Goal: Information Seeking & Learning: Understand process/instructions

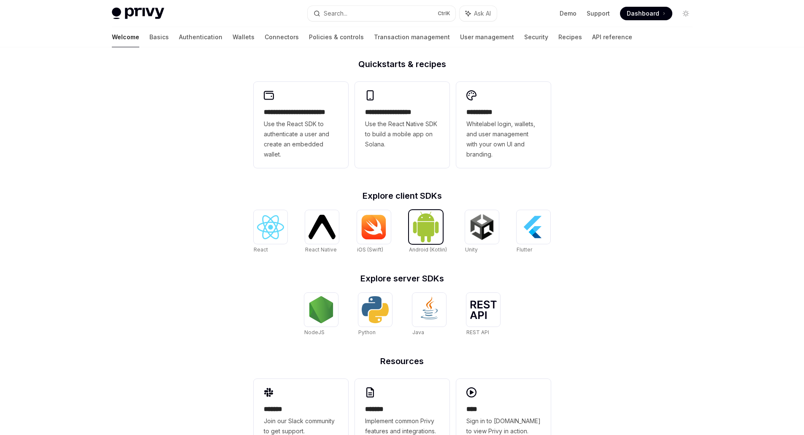
scroll to position [236, 0]
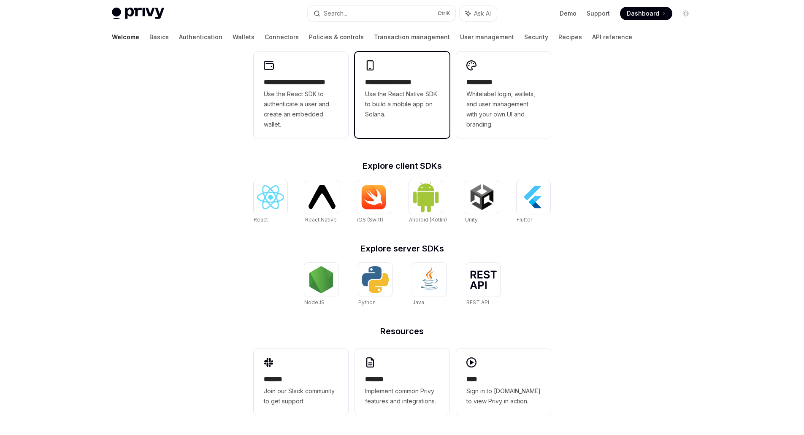
click at [386, 99] on span "Use the React Native SDK to build a mobile app on Solana." at bounding box center [402, 104] width 74 height 30
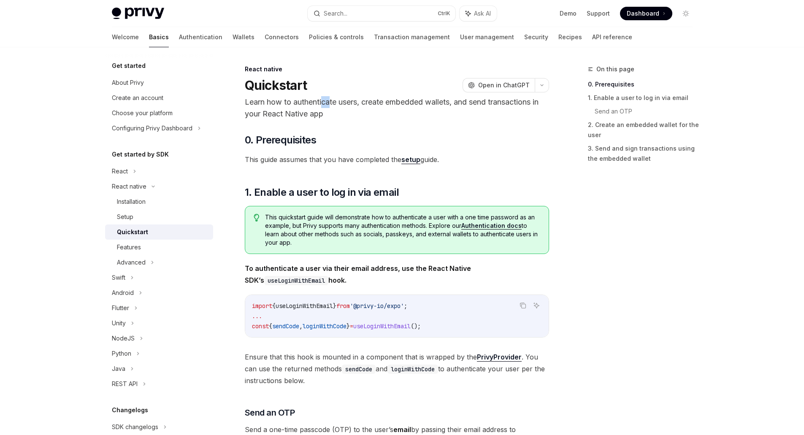
drag, startPoint x: 331, startPoint y: 102, endPoint x: 319, endPoint y: 105, distance: 12.5
click at [319, 105] on p "Learn how to authenticate users, create embedded wallets, and send transactions…" at bounding box center [397, 108] width 304 height 24
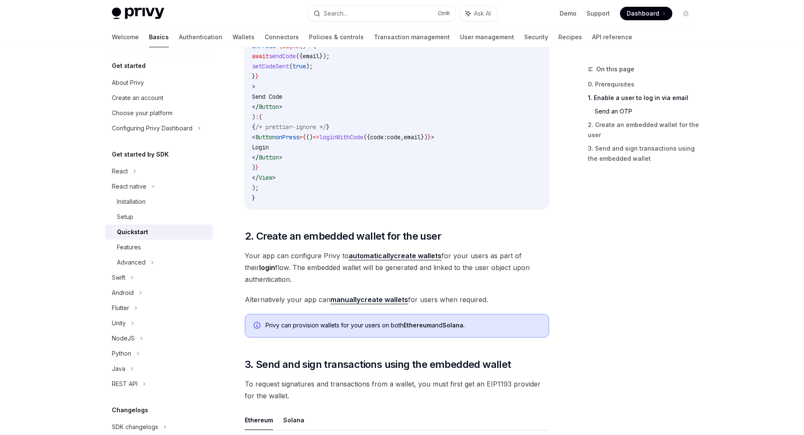
scroll to position [760, 0]
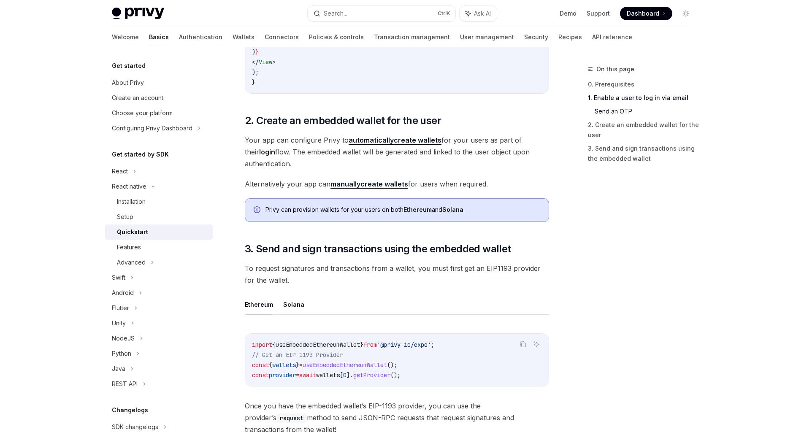
drag, startPoint x: 328, startPoint y: 162, endPoint x: 279, endPoint y: 141, distance: 53.5
click at [279, 141] on span "Your app can configure Privy to automatically create wallets for your users as …" at bounding box center [397, 151] width 304 height 35
click at [279, 142] on span "Your app can configure Privy to automatically create wallets for your users as …" at bounding box center [397, 151] width 304 height 35
drag, startPoint x: 279, startPoint y: 143, endPoint x: 280, endPoint y: 153, distance: 10.6
click at [280, 153] on span "Your app can configure Privy to automatically create wallets for your users as …" at bounding box center [397, 151] width 304 height 35
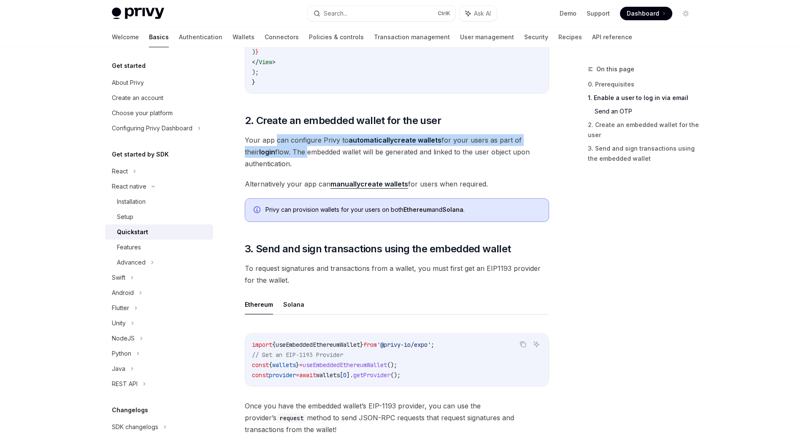
click at [280, 153] on span "Your app can configure Privy to automatically create wallets for your users as …" at bounding box center [397, 151] width 304 height 35
click at [281, 149] on span "Your app can configure Privy to automatically create wallets for your users as …" at bounding box center [397, 151] width 304 height 35
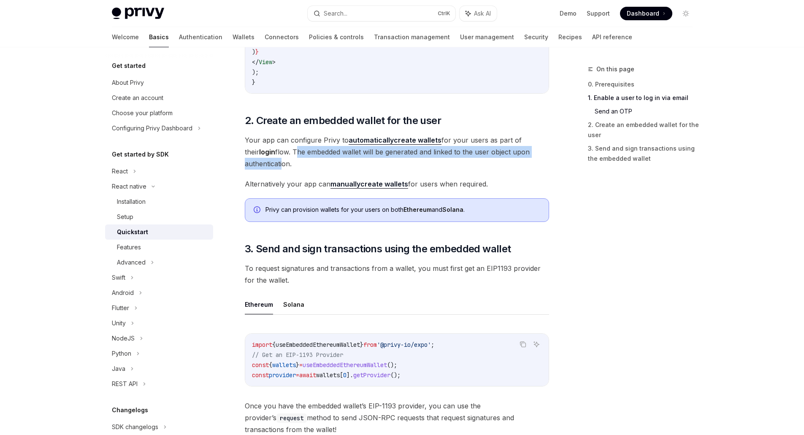
drag, startPoint x: 281, startPoint y: 153, endPoint x: 281, endPoint y: 159, distance: 5.9
click at [281, 159] on span "Your app can configure Privy to automatically create wallets for your users as …" at bounding box center [397, 151] width 304 height 35
click at [281, 158] on span "Your app can configure Privy to automatically create wallets for your users as …" at bounding box center [397, 151] width 304 height 35
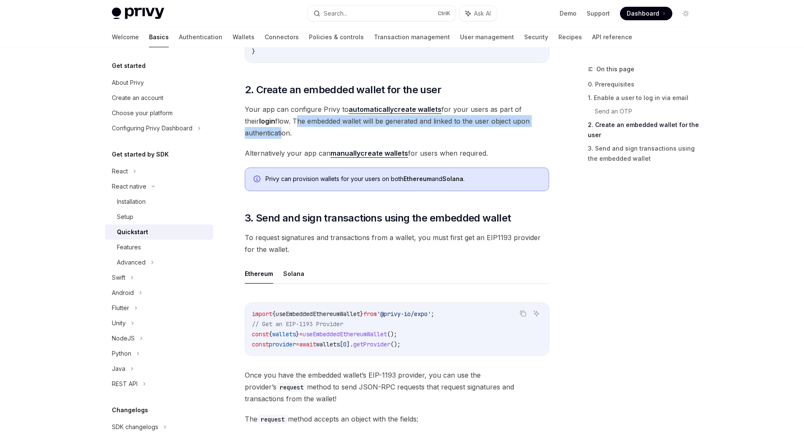
scroll to position [844, 0]
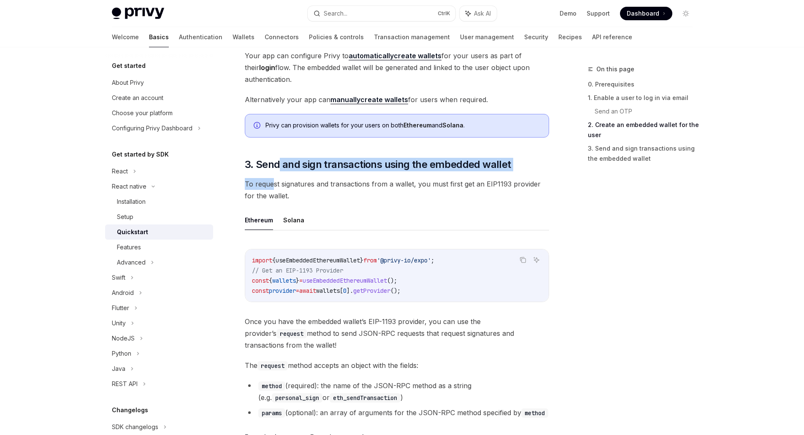
drag, startPoint x: 277, startPoint y: 153, endPoint x: 273, endPoint y: 176, distance: 23.2
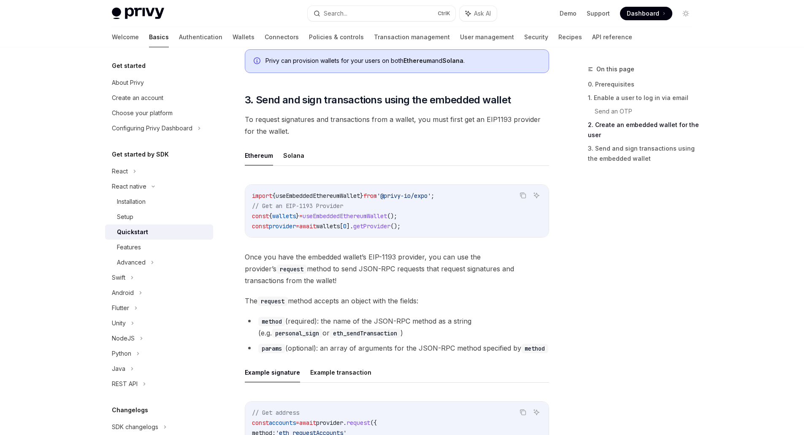
scroll to position [928, 0]
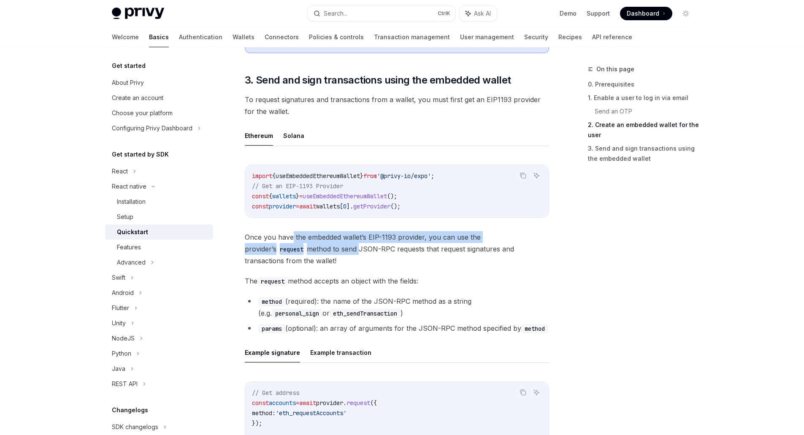
drag, startPoint x: 294, startPoint y: 243, endPoint x: 290, endPoint y: 234, distance: 10.3
click at [291, 235] on span "Once you have the embedded wallet’s EIP-1193 provider, you can use the provider…" at bounding box center [397, 248] width 304 height 35
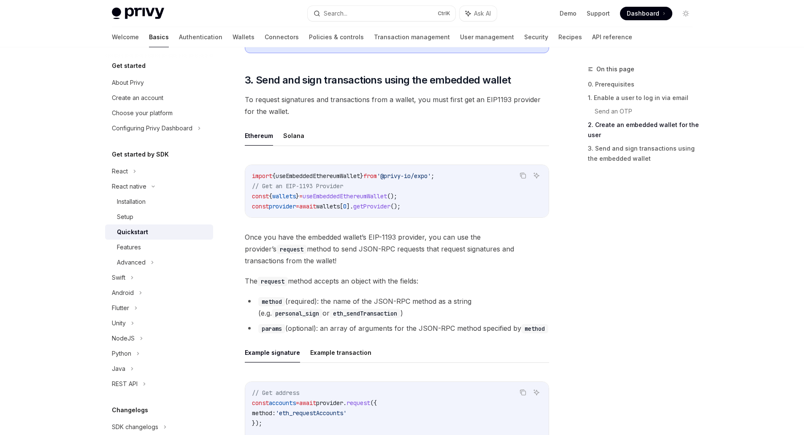
click at [290, 233] on span "Once you have the embedded wallet’s EIP-1193 provider, you can use the provider…" at bounding box center [397, 248] width 304 height 35
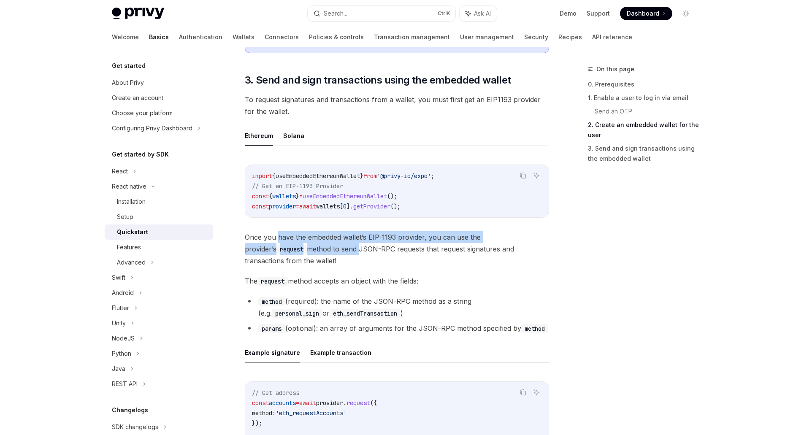
drag, startPoint x: 290, startPoint y: 236, endPoint x: 292, endPoint y: 244, distance: 8.1
click at [292, 244] on span "Once you have the embedded wallet’s EIP-1193 provider, you can use the provider…" at bounding box center [397, 248] width 304 height 35
drag, startPoint x: 292, startPoint y: 244, endPoint x: 292, endPoint y: 237, distance: 7.6
click at [292, 244] on span "Once you have the embedded wallet’s EIP-1193 provider, you can use the provider…" at bounding box center [397, 248] width 304 height 35
click at [292, 228] on div "Copy Ask AI import { useEmbeddedEthereumWallet } from '@privy-io/expo' ; // Get…" at bounding box center [397, 337] width 304 height 363
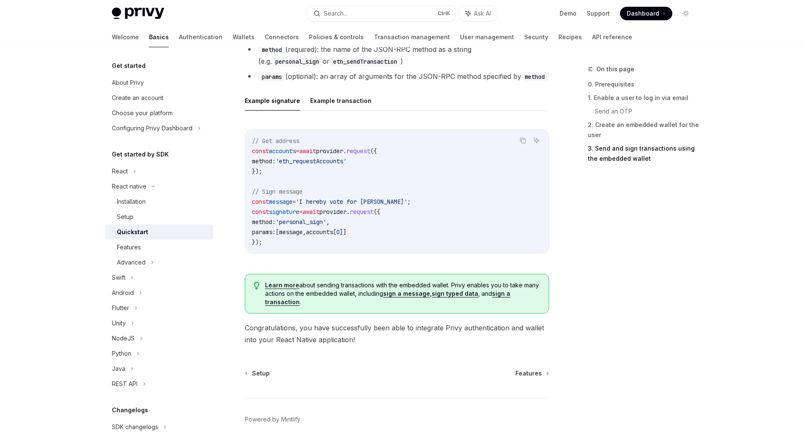
scroll to position [1216, 0]
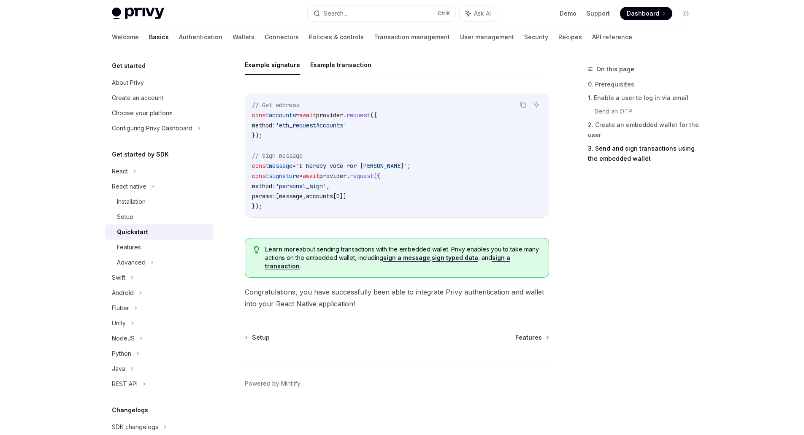
click at [548, 342] on div "Setup Features Powered by [PERSON_NAME]" at bounding box center [397, 384] width 304 height 102
click at [545, 335] on link "Features" at bounding box center [531, 337] width 33 height 8
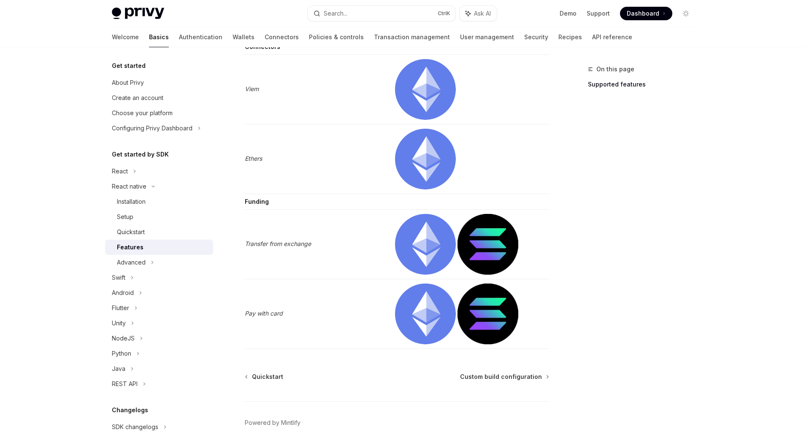
scroll to position [1304, 0]
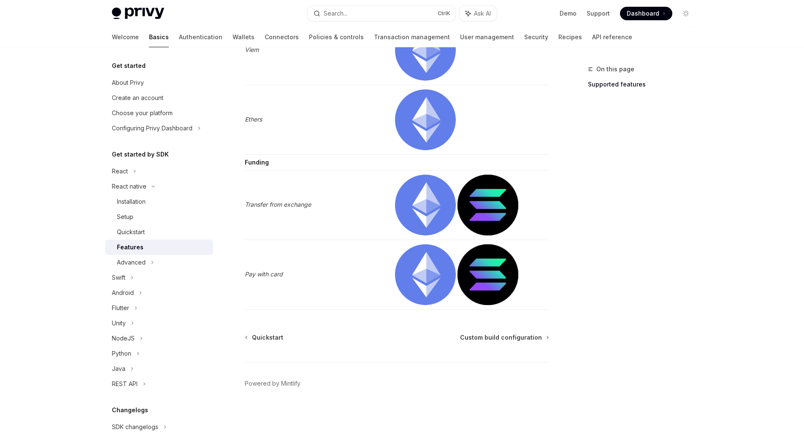
click at [508, 342] on div "Quickstart Custom build configuration Powered by Mintlify" at bounding box center [397, 384] width 304 height 102
drag, startPoint x: 477, startPoint y: 342, endPoint x: 378, endPoint y: 318, distance: 102.4
click at [476, 342] on div "Quickstart Custom build configuration Powered by Mintlify" at bounding box center [397, 384] width 304 height 102
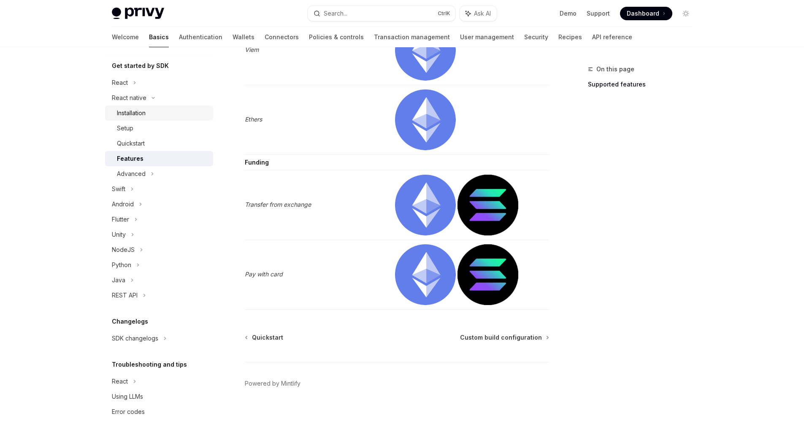
scroll to position [90, 0]
click at [135, 393] on div "Using LLMs" at bounding box center [127, 395] width 31 height 10
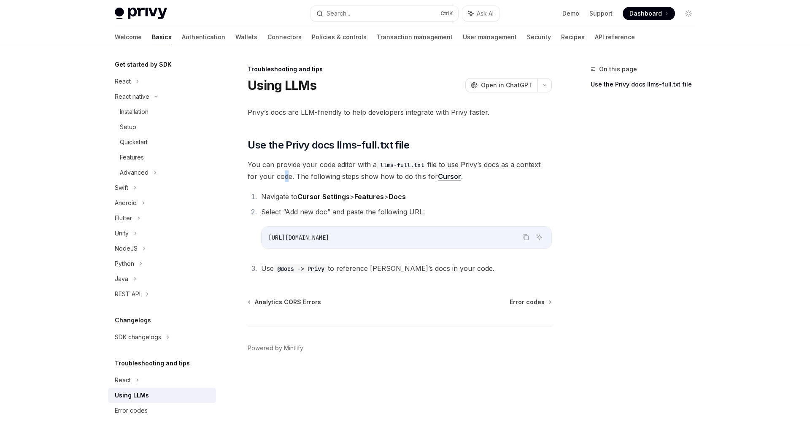
click at [281, 181] on span "You can provide your code editor with a llms-full.txt file to use Privy’s docs …" at bounding box center [400, 171] width 304 height 24
click at [278, 188] on div "Privy’s docs are LLM-friendly to help developers integrate with Privy faster. ​…" at bounding box center [400, 190] width 304 height 168
click at [127, 81] on div "React" at bounding box center [123, 81] width 16 height 10
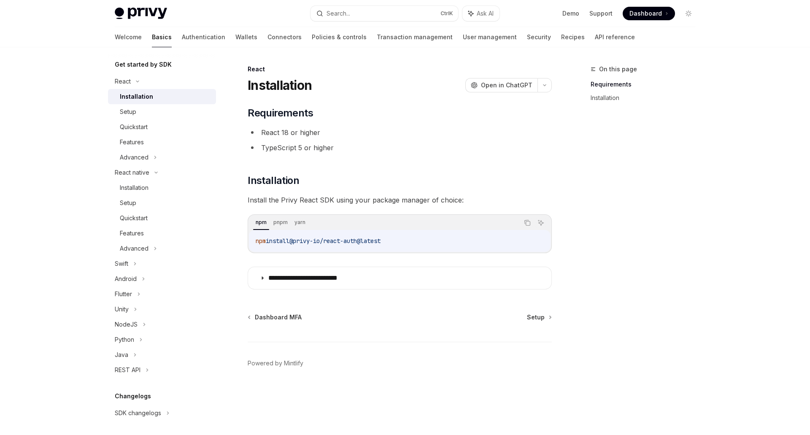
click at [123, 98] on div "Installation" at bounding box center [136, 97] width 33 height 10
click at [235, 39] on link "Wallets" at bounding box center [246, 37] width 22 height 20
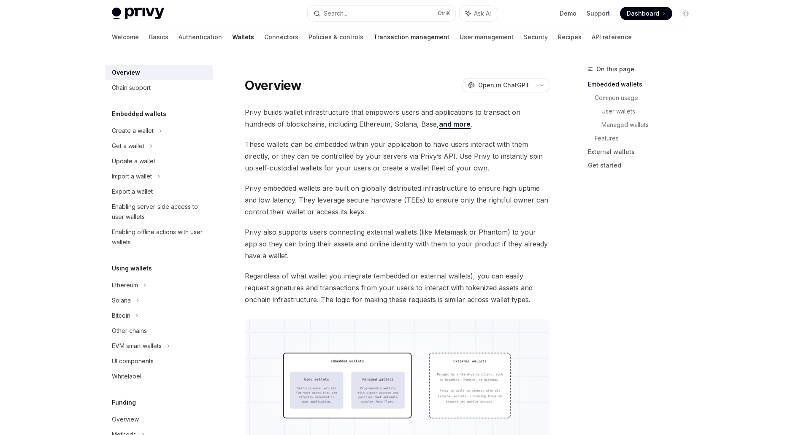
click at [379, 36] on link "Transaction management" at bounding box center [411, 37] width 76 height 20
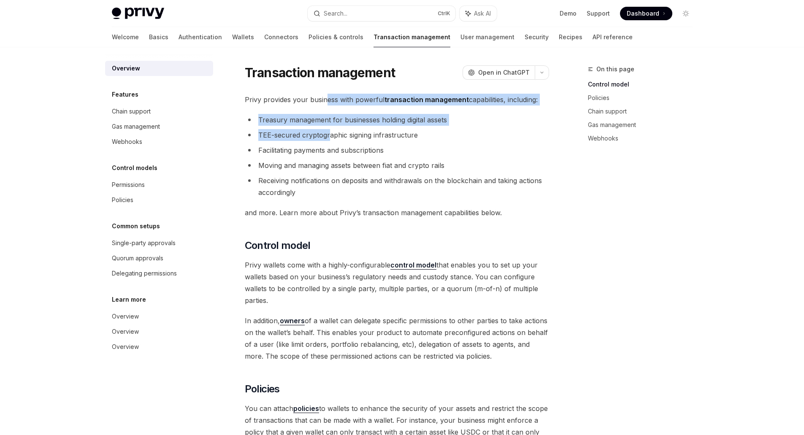
drag, startPoint x: 327, startPoint y: 103, endPoint x: 329, endPoint y: 127, distance: 24.1
click at [329, 125] on li "Treasury management for businesses holding digital assets" at bounding box center [397, 120] width 304 height 12
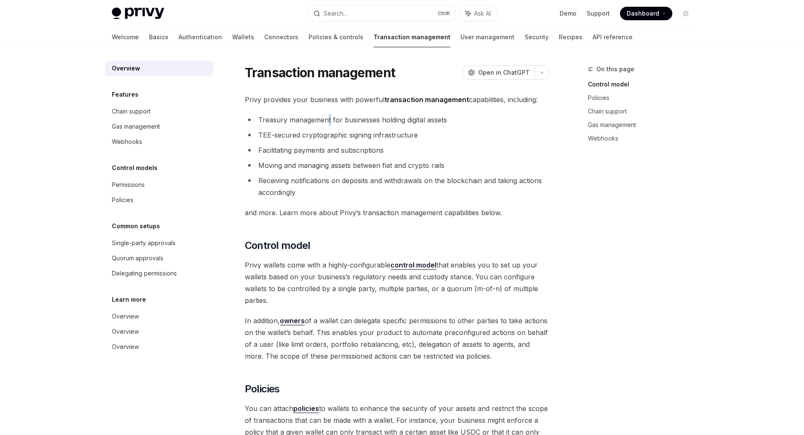
drag, startPoint x: 328, startPoint y: 115, endPoint x: 330, endPoint y: 124, distance: 9.4
click at [330, 123] on li "Treasury management for businesses holding digital assets" at bounding box center [397, 120] width 304 height 12
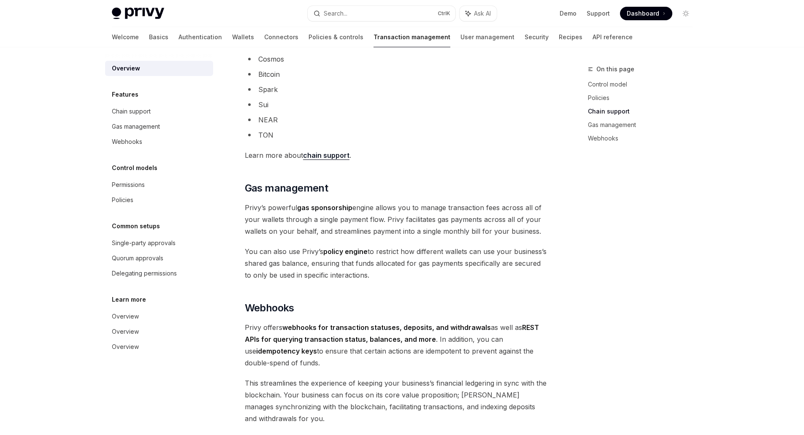
scroll to position [591, 0]
click at [460, 32] on link "User management" at bounding box center [487, 37] width 54 height 20
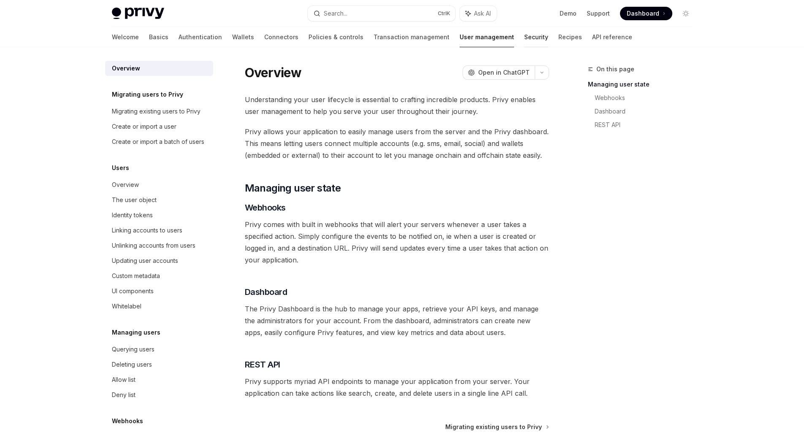
click at [524, 43] on link "Security" at bounding box center [536, 37] width 24 height 20
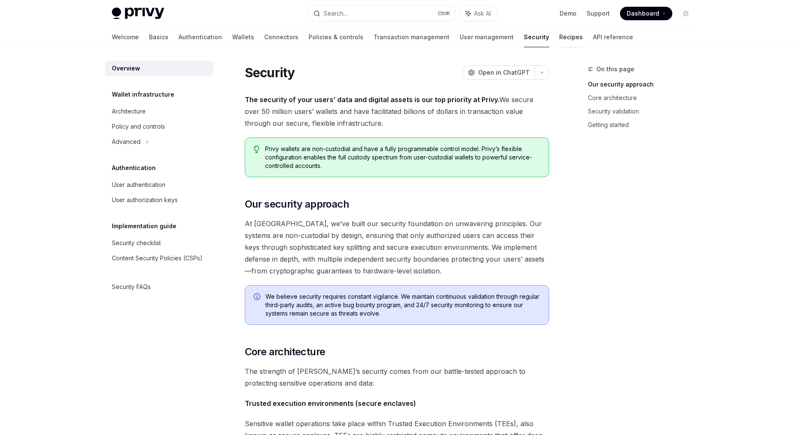
click at [559, 46] on link "Recipes" at bounding box center [571, 37] width 24 height 20
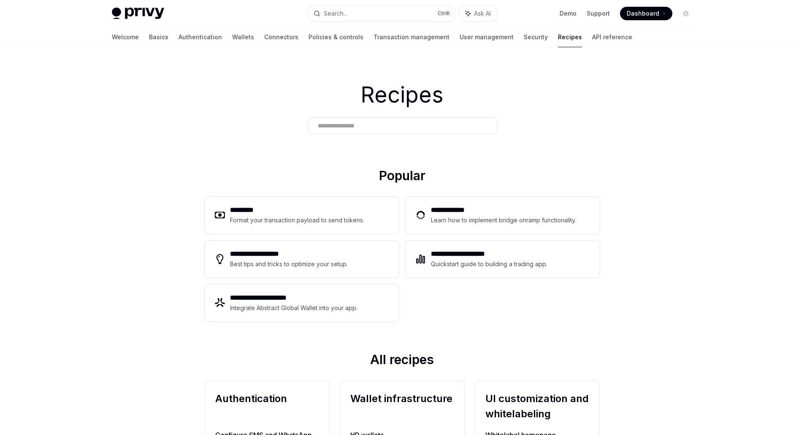
click at [558, 41] on link "Recipes" at bounding box center [570, 37] width 24 height 20
click at [334, 129] on input "text" at bounding box center [402, 126] width 169 height 9
click at [474, 265] on div "Quickstart guide to building a trading app." at bounding box center [489, 264] width 117 height 10
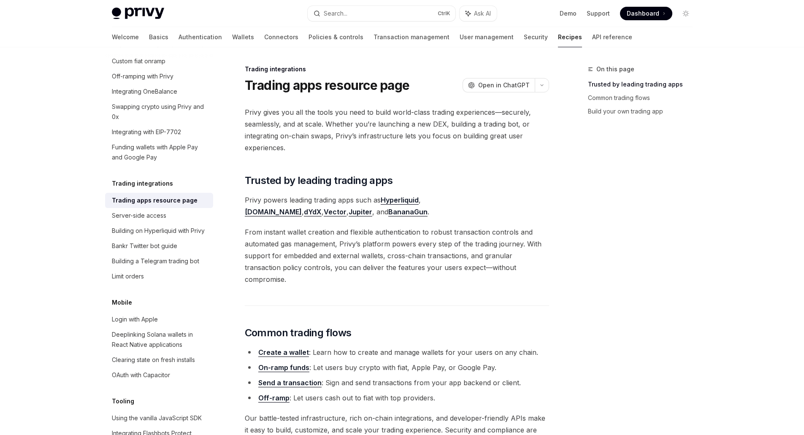
scroll to position [42, 0]
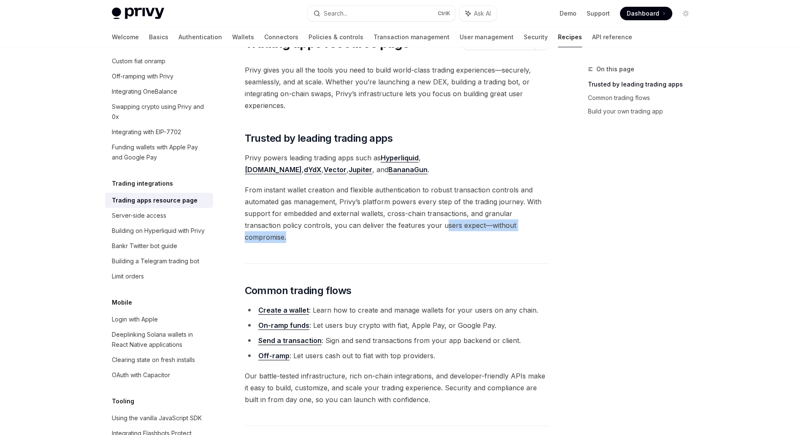
drag, startPoint x: 408, startPoint y: 231, endPoint x: 407, endPoint y: 218, distance: 13.5
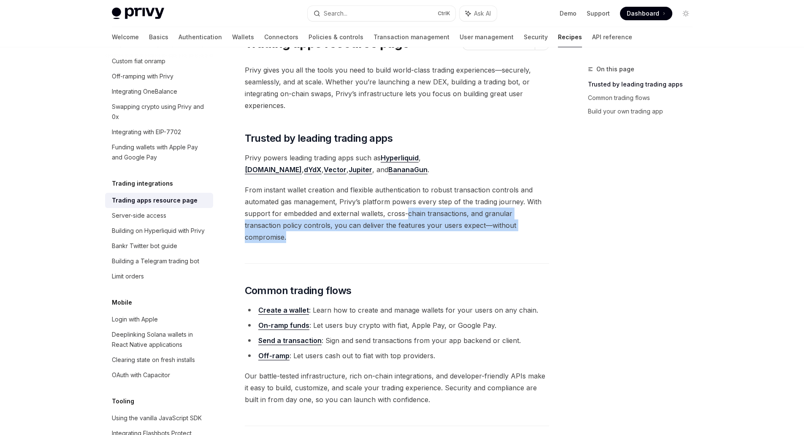
click at [407, 218] on span "From instant wallet creation and flexible authentication to robust transaction …" at bounding box center [397, 213] width 304 height 59
drag, startPoint x: 407, startPoint y: 224, endPoint x: 408, endPoint y: 230, distance: 5.9
click at [408, 230] on span "From instant wallet creation and flexible authentication to robust transaction …" at bounding box center [397, 213] width 304 height 59
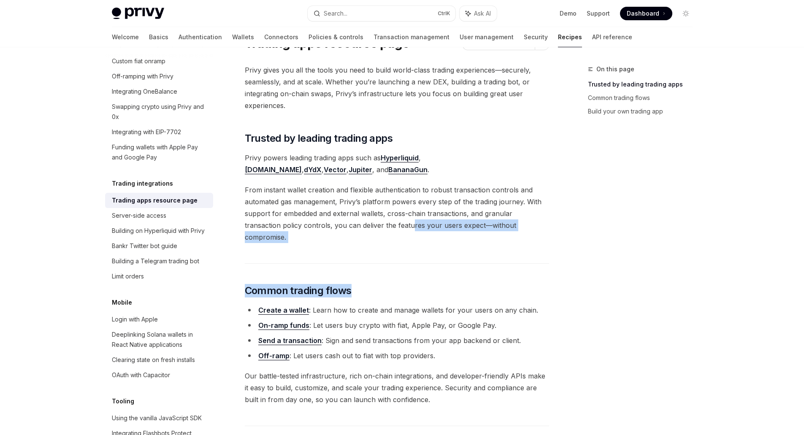
drag, startPoint x: 377, startPoint y: 278, endPoint x: 374, endPoint y: 222, distance: 56.2
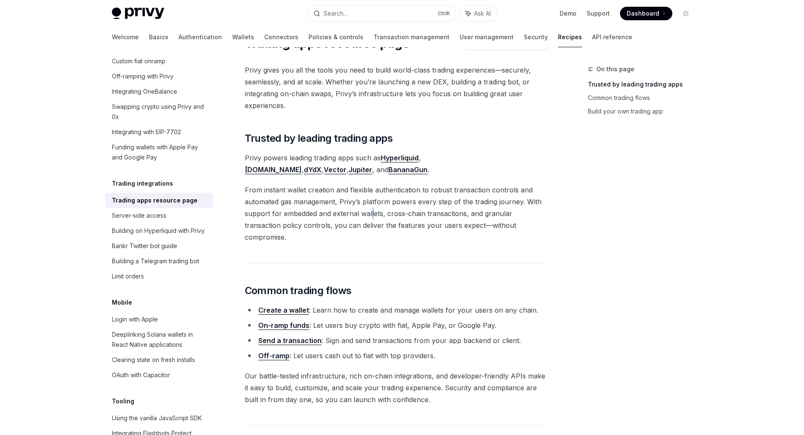
click at [372, 216] on span "From instant wallet creation and flexible authentication to robust transaction …" at bounding box center [397, 213] width 304 height 59
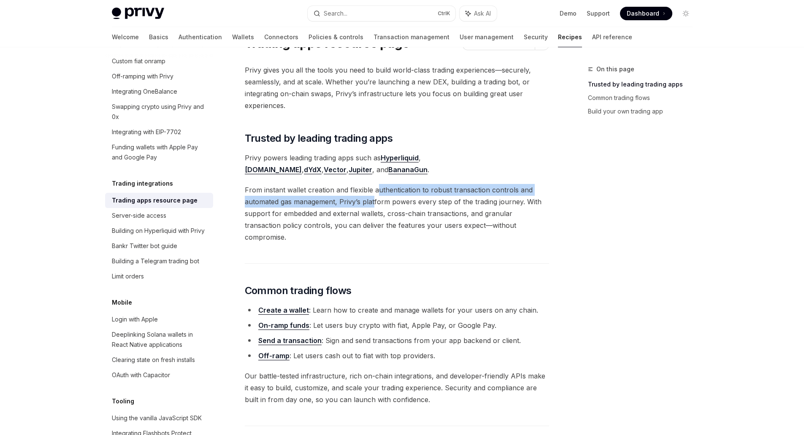
drag, startPoint x: 374, startPoint y: 204, endPoint x: 379, endPoint y: 184, distance: 20.4
click at [378, 186] on span "From instant wallet creation and flexible authentication to robust transaction …" at bounding box center [397, 213] width 304 height 59
click at [379, 184] on span "From instant wallet creation and flexible authentication to robust transaction …" at bounding box center [397, 213] width 304 height 59
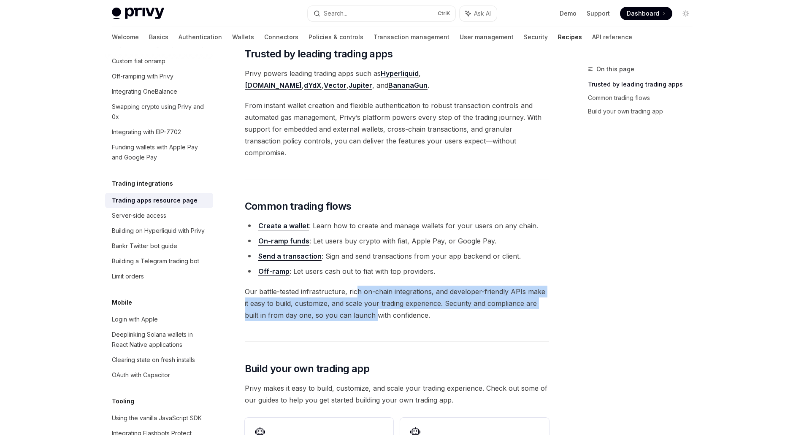
drag, startPoint x: 357, startPoint y: 279, endPoint x: 358, endPoint y: 307, distance: 27.9
click at [358, 307] on span "Our battle-tested infrastructure, rich on-chain integrations, and developer-fri…" at bounding box center [397, 303] width 304 height 35
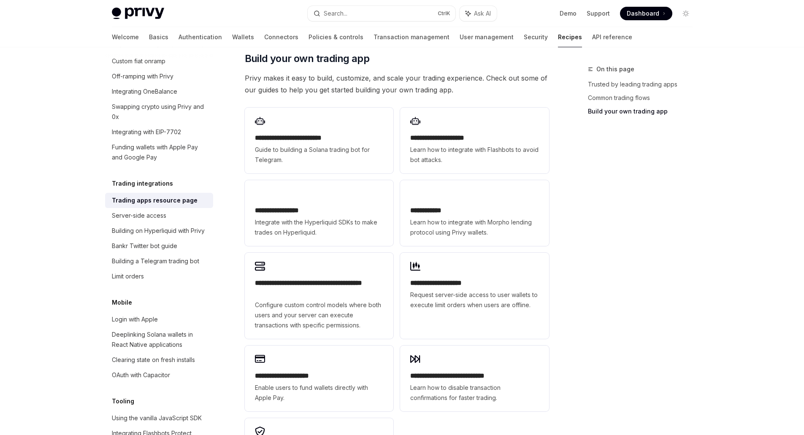
scroll to position [422, 0]
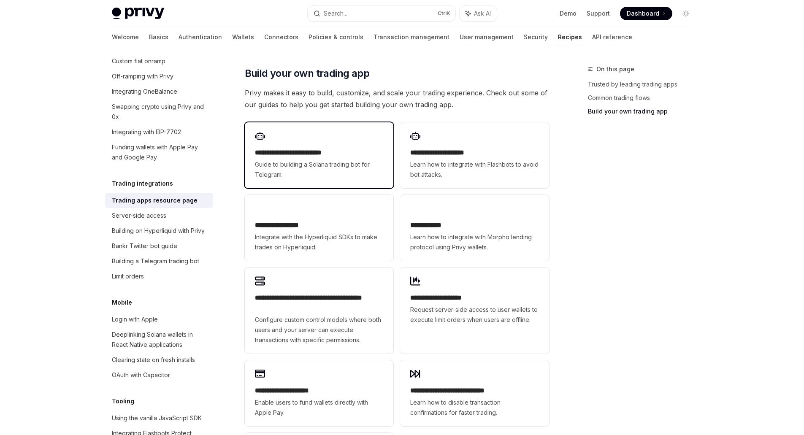
click at [314, 165] on span "Guide to building a Solana trading bot for Telegram." at bounding box center [319, 170] width 128 height 20
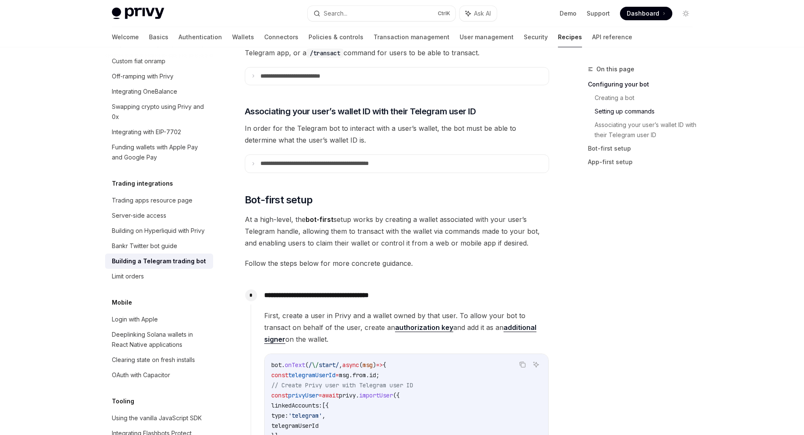
scroll to position [522, 0]
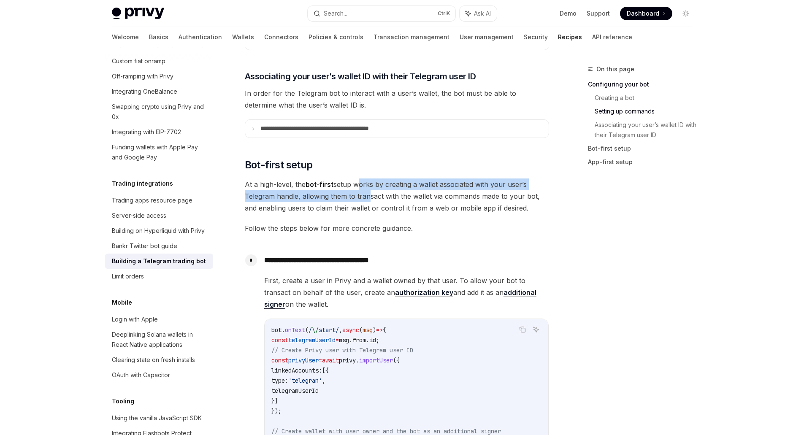
drag, startPoint x: 357, startPoint y: 176, endPoint x: 365, endPoint y: 194, distance: 19.1
click at [365, 196] on span "At a high-level, the bot-first setup works by creating a wallet associated with…" at bounding box center [397, 195] width 304 height 35
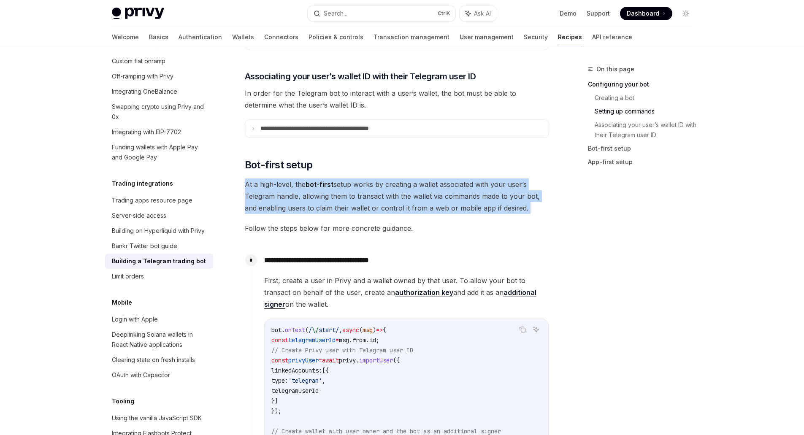
click at [365, 192] on span "At a high-level, the bot-first setup works by creating a wallet associated with…" at bounding box center [397, 195] width 304 height 35
click at [367, 192] on span "At a high-level, the bot-first setup works by creating a wallet associated with…" at bounding box center [397, 195] width 304 height 35
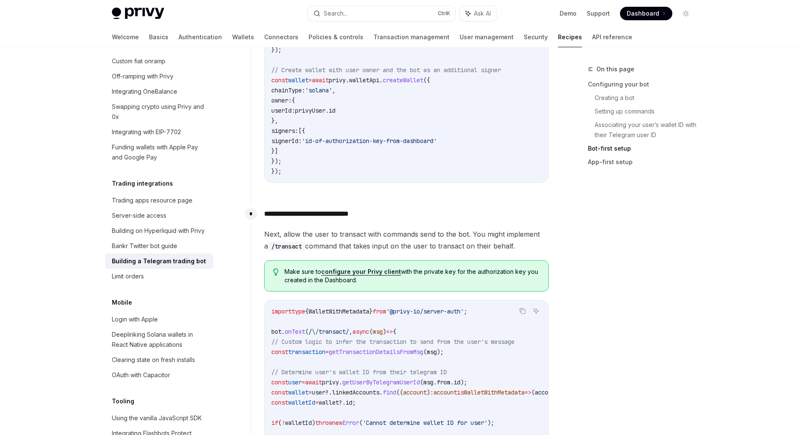
scroll to position [944, 0]
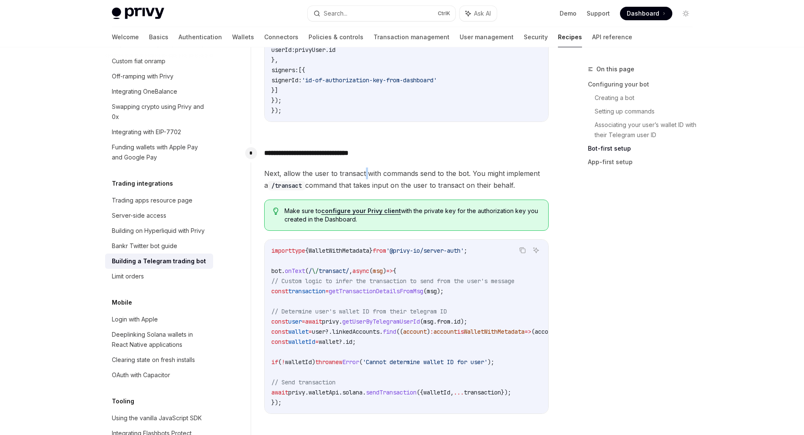
drag, startPoint x: 363, startPoint y: 165, endPoint x: 365, endPoint y: 173, distance: 8.1
click at [365, 173] on div "**********" at bounding box center [400, 286] width 298 height 284
click at [365, 173] on span "Next, allow the user to transact with commands send to the bot. You might imple…" at bounding box center [406, 180] width 284 height 24
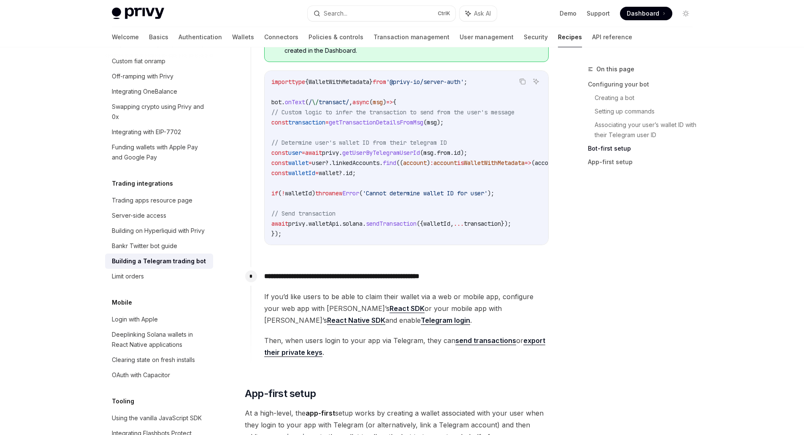
scroll to position [1239, 0]
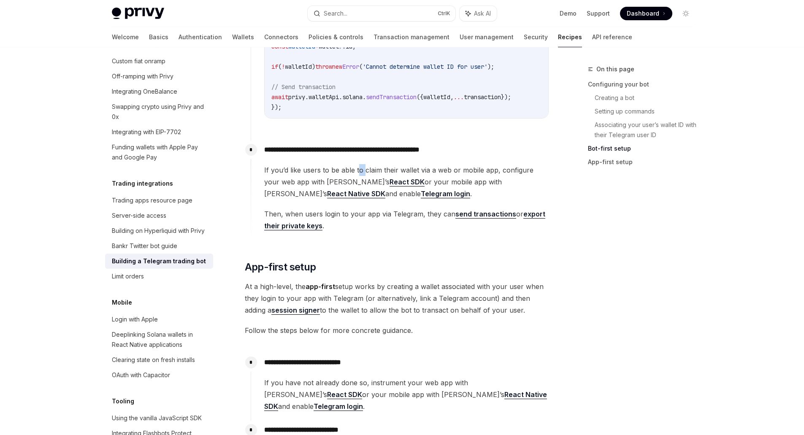
drag, startPoint x: 358, startPoint y: 167, endPoint x: 364, endPoint y: 176, distance: 11.0
click at [364, 176] on div "**********" at bounding box center [400, 186] width 298 height 91
click at [378, 178] on span "If you’d like users to be able to claim their wallet via a web or mobile app, c…" at bounding box center [406, 181] width 284 height 35
click at [381, 181] on span "If you’d like users to be able to claim their wallet via a web or mobile app, c…" at bounding box center [406, 181] width 284 height 35
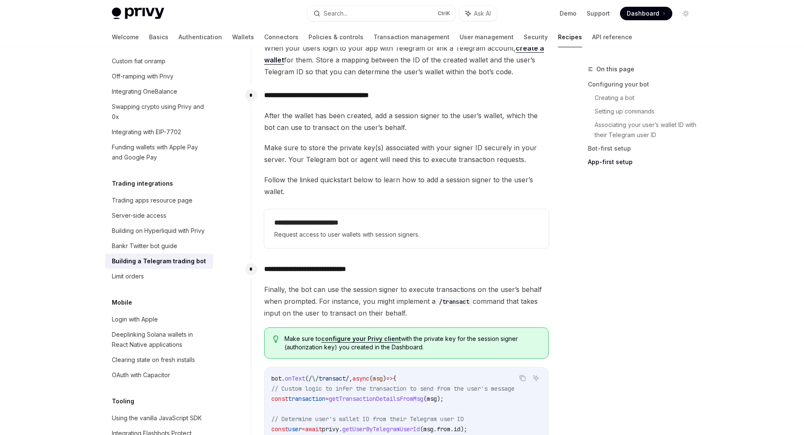
scroll to position [1830, 0]
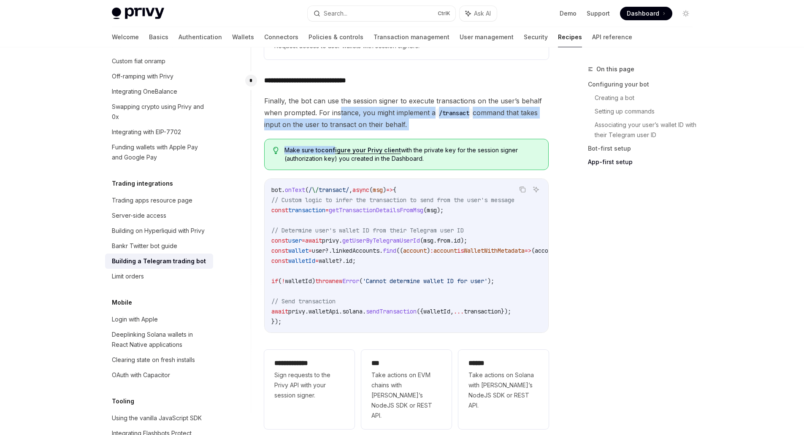
drag, startPoint x: 337, startPoint y: 132, endPoint x: 338, endPoint y: 107, distance: 24.9
click at [340, 107] on div "Finally, the bot can use the session signer to execute transactions on the user…" at bounding box center [406, 264] width 284 height 338
drag, startPoint x: 337, startPoint y: 107, endPoint x: 330, endPoint y: 111, distance: 7.2
click at [331, 111] on span "Finally, the bot can use the session signer to execute transactions on the user…" at bounding box center [406, 112] width 284 height 35
click at [334, 105] on span "Finally, the bot can use the session signer to execute transactions on the user…" at bounding box center [406, 112] width 284 height 35
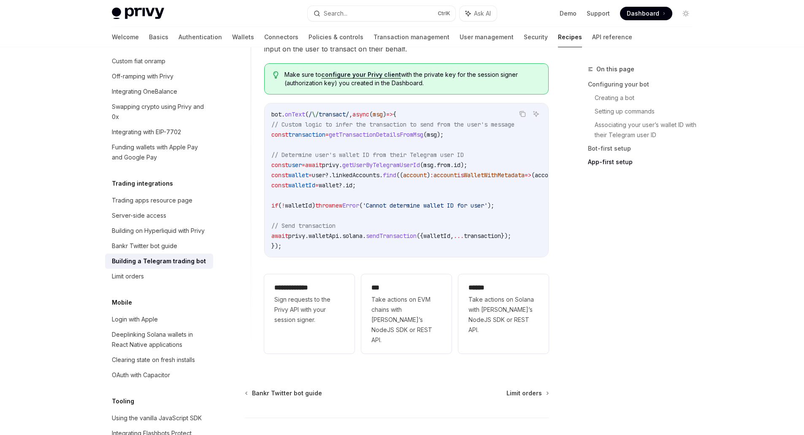
scroll to position [1946, 0]
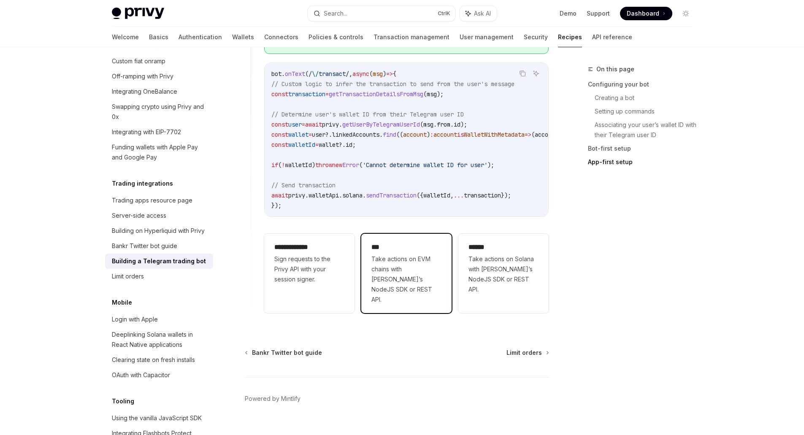
click at [437, 263] on span "Take actions on EVM chains with [PERSON_NAME]’s NodeJS SDK or REST API." at bounding box center [406, 279] width 70 height 51
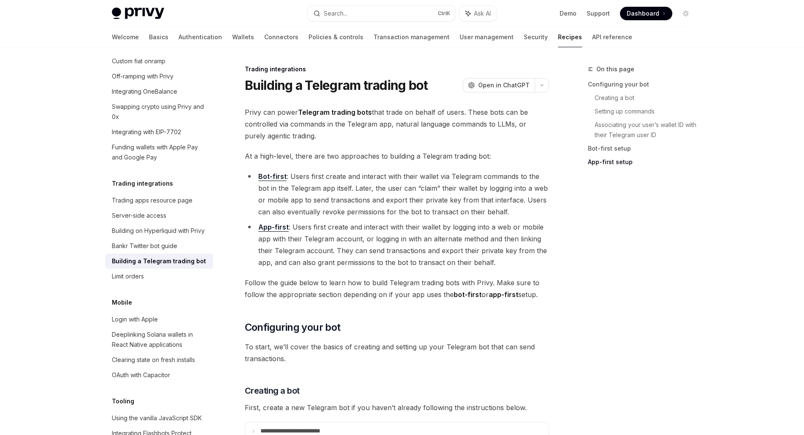
type textarea "*"
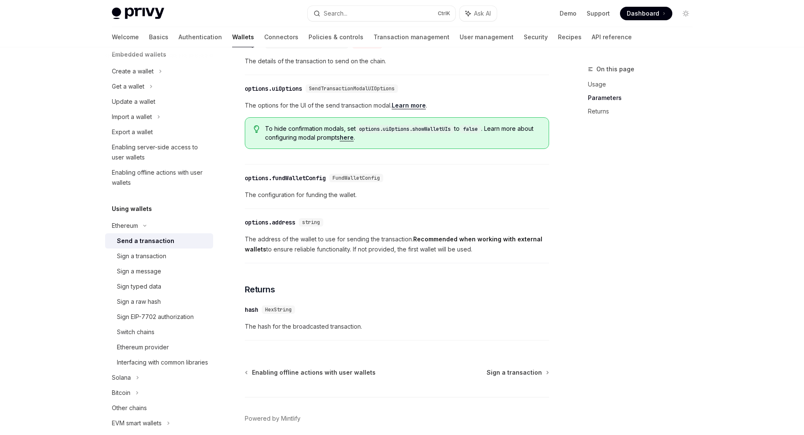
scroll to position [388, 0]
click at [637, 186] on div "On this page Usage Parameters Returns" at bounding box center [635, 249] width 128 height 371
